Goal: Navigation & Orientation: Find specific page/section

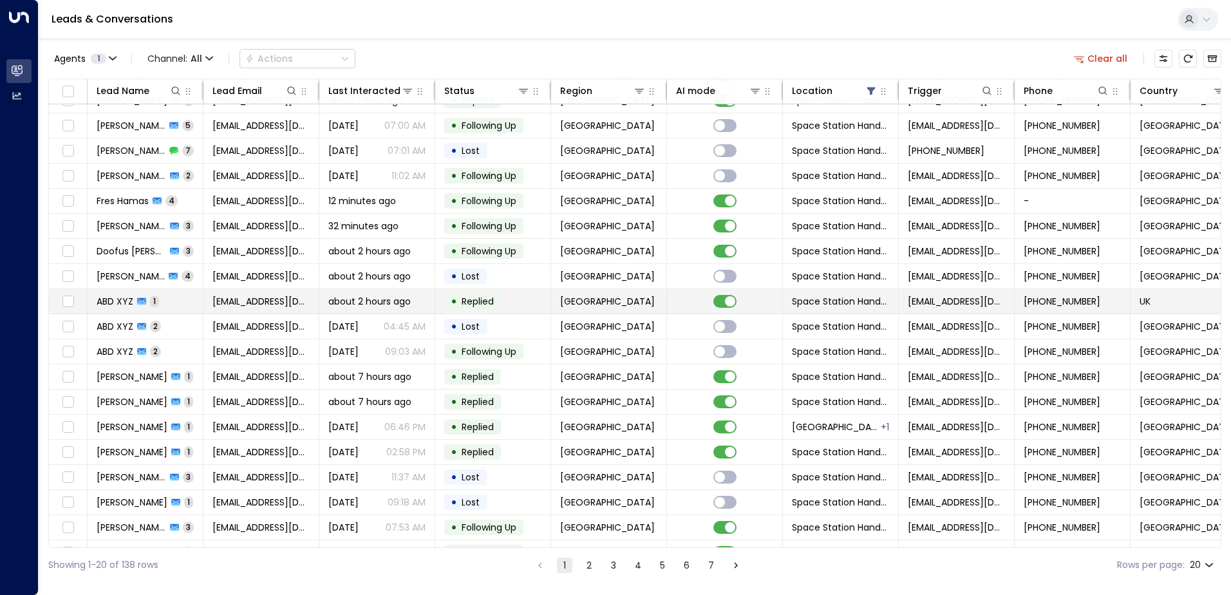
scroll to position [63, 0]
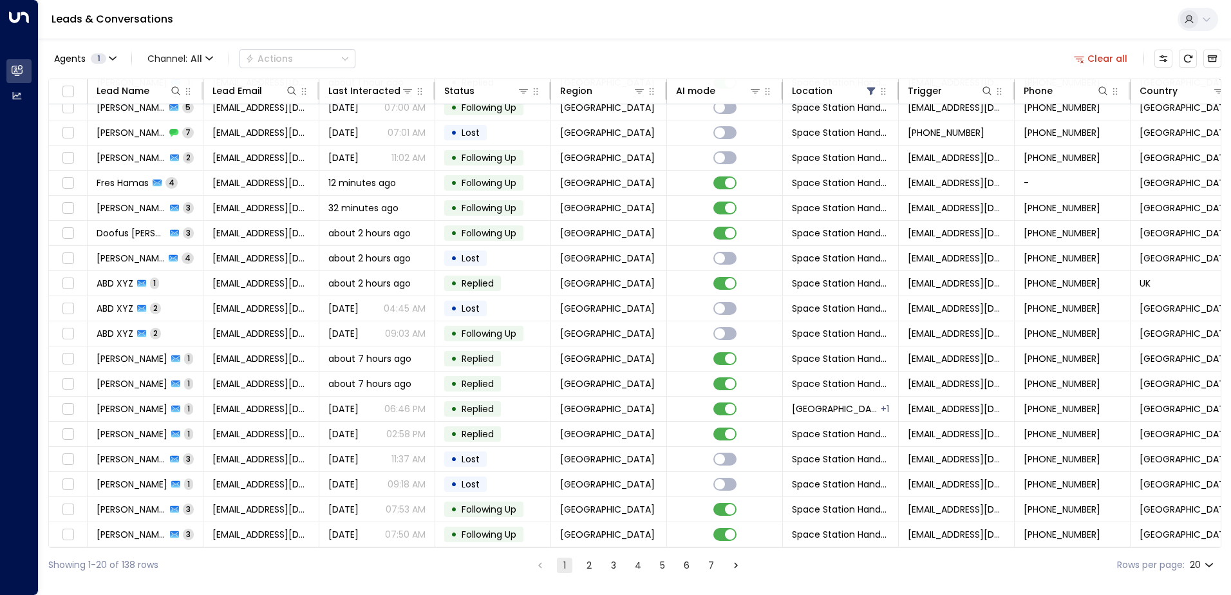
click at [595, 565] on button "2" at bounding box center [588, 564] width 15 height 15
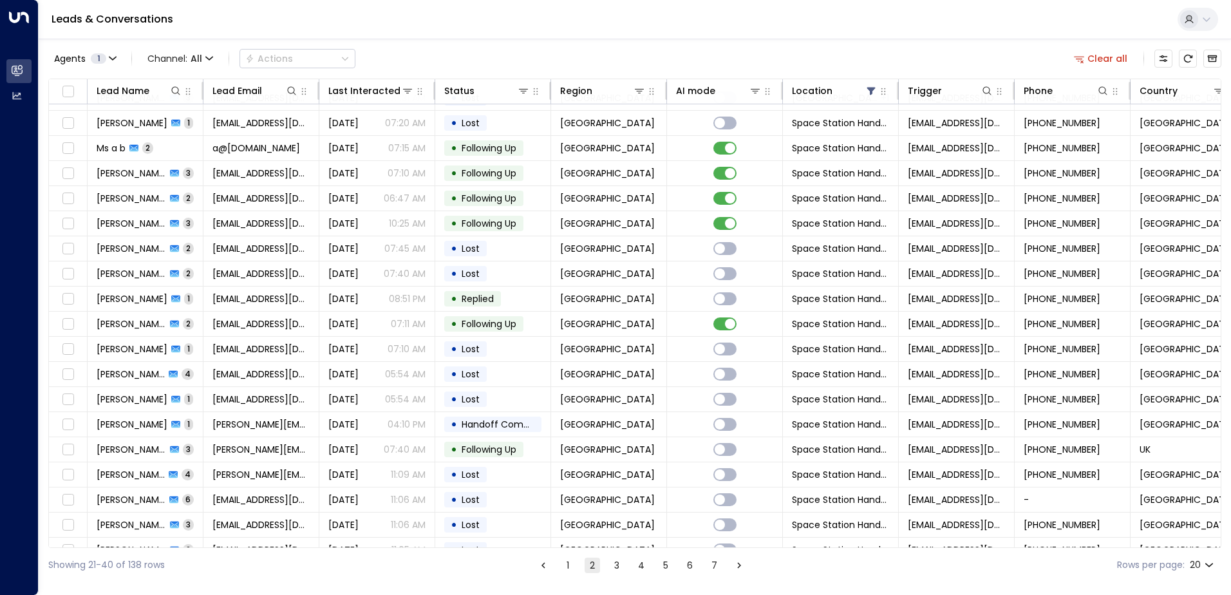
scroll to position [63, 0]
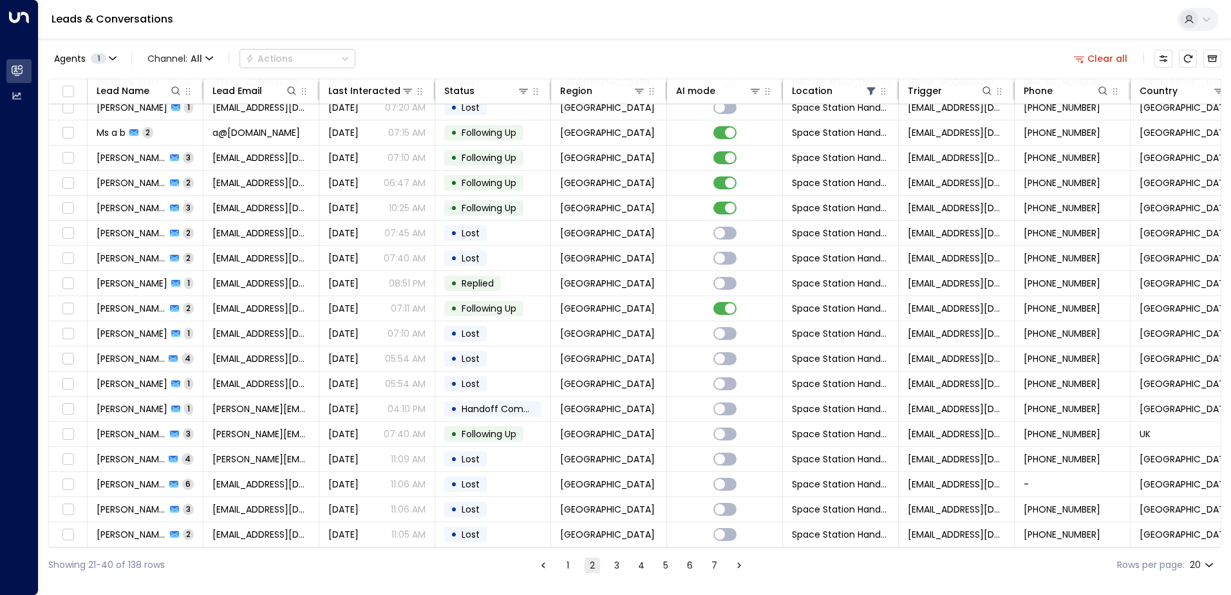
click at [711, 565] on button "7" at bounding box center [714, 564] width 15 height 15
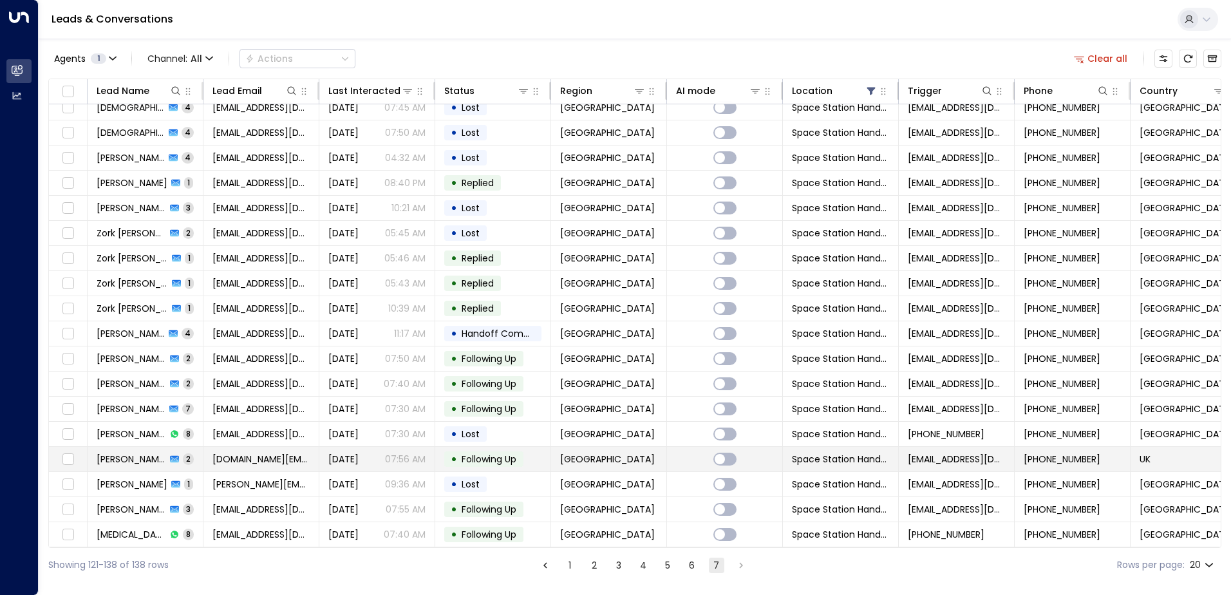
scroll to position [13, 0]
